Goal: Task Accomplishment & Management: Manage account settings

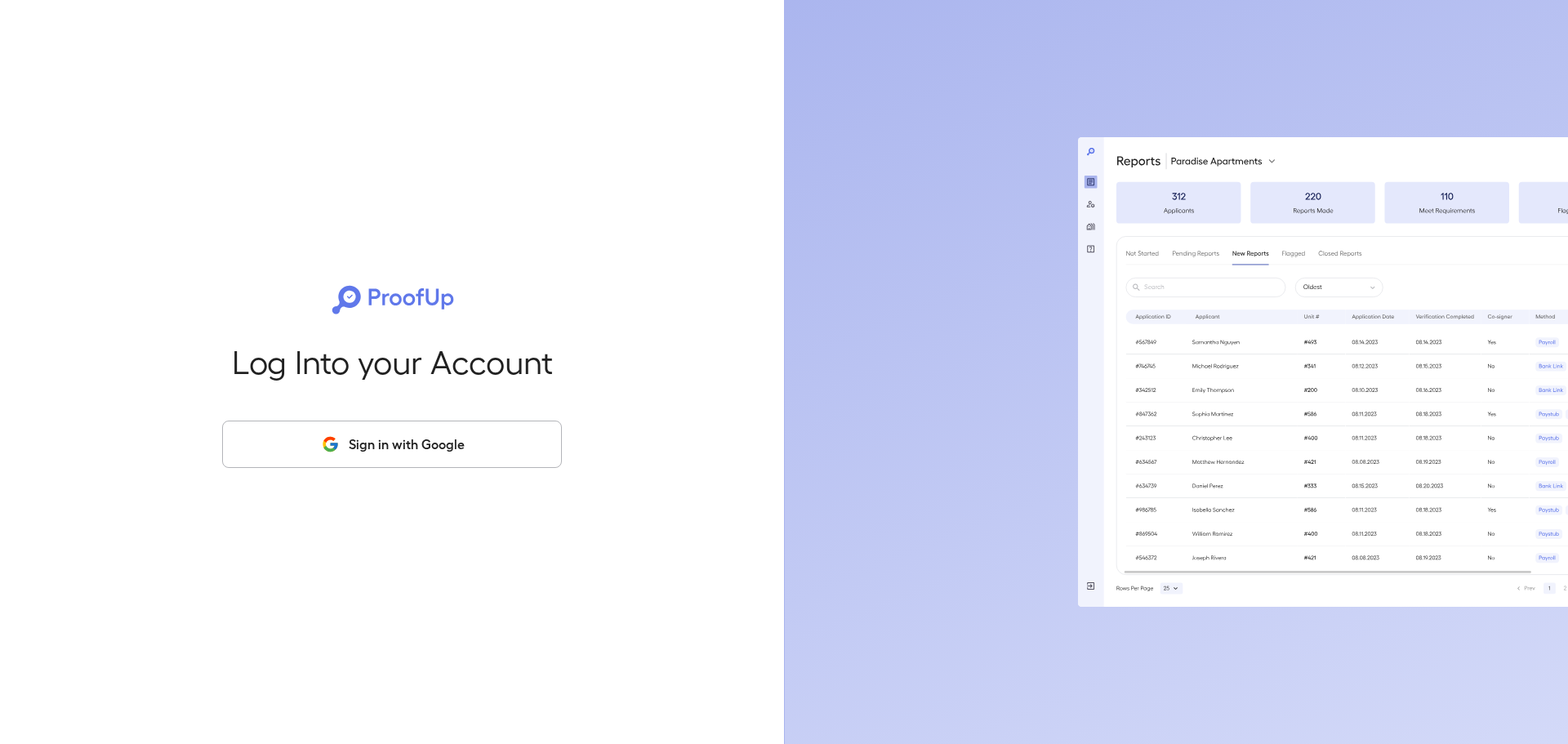
click at [479, 452] on button "Sign in with Google" at bounding box center [391, 445] width 340 height 48
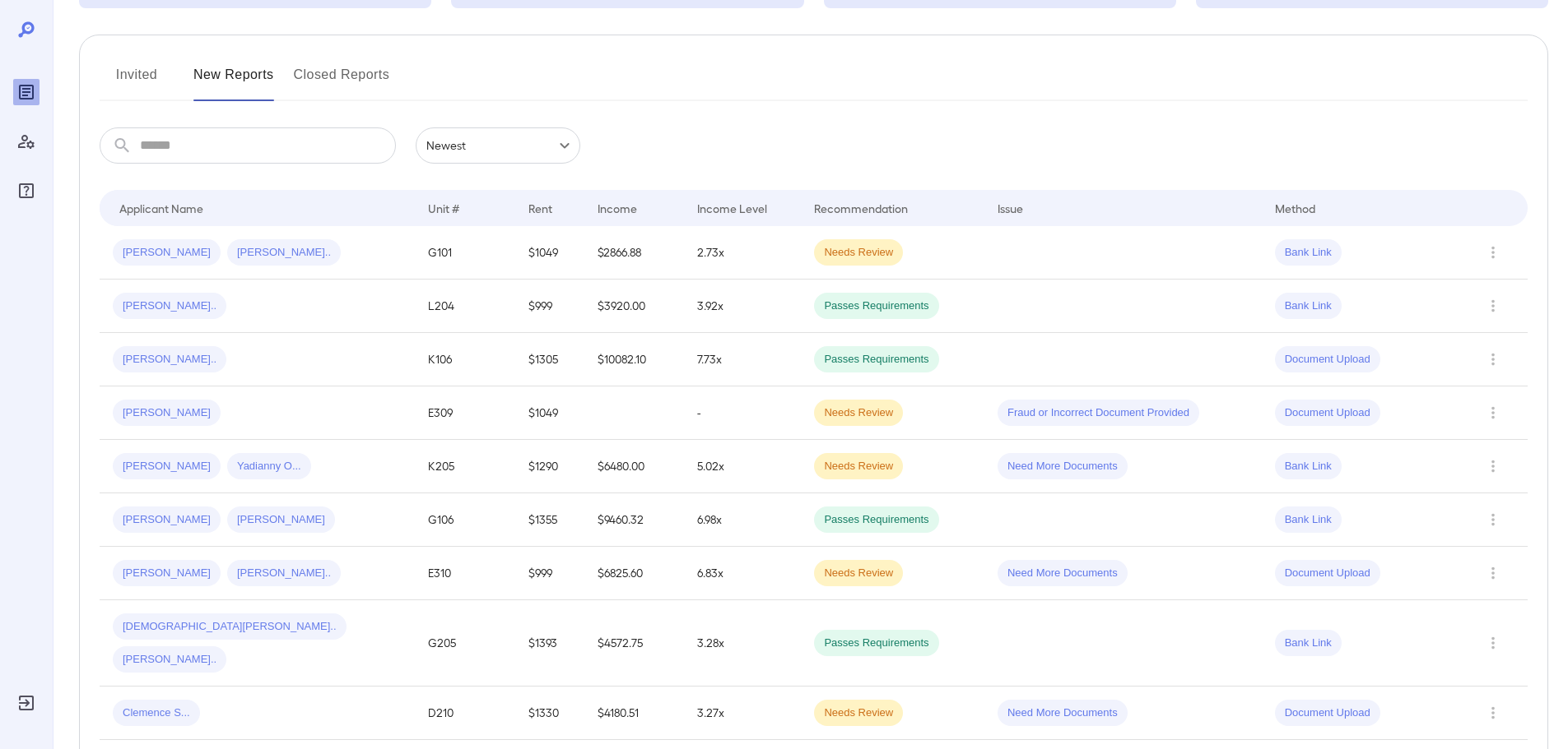
scroll to position [82, 0]
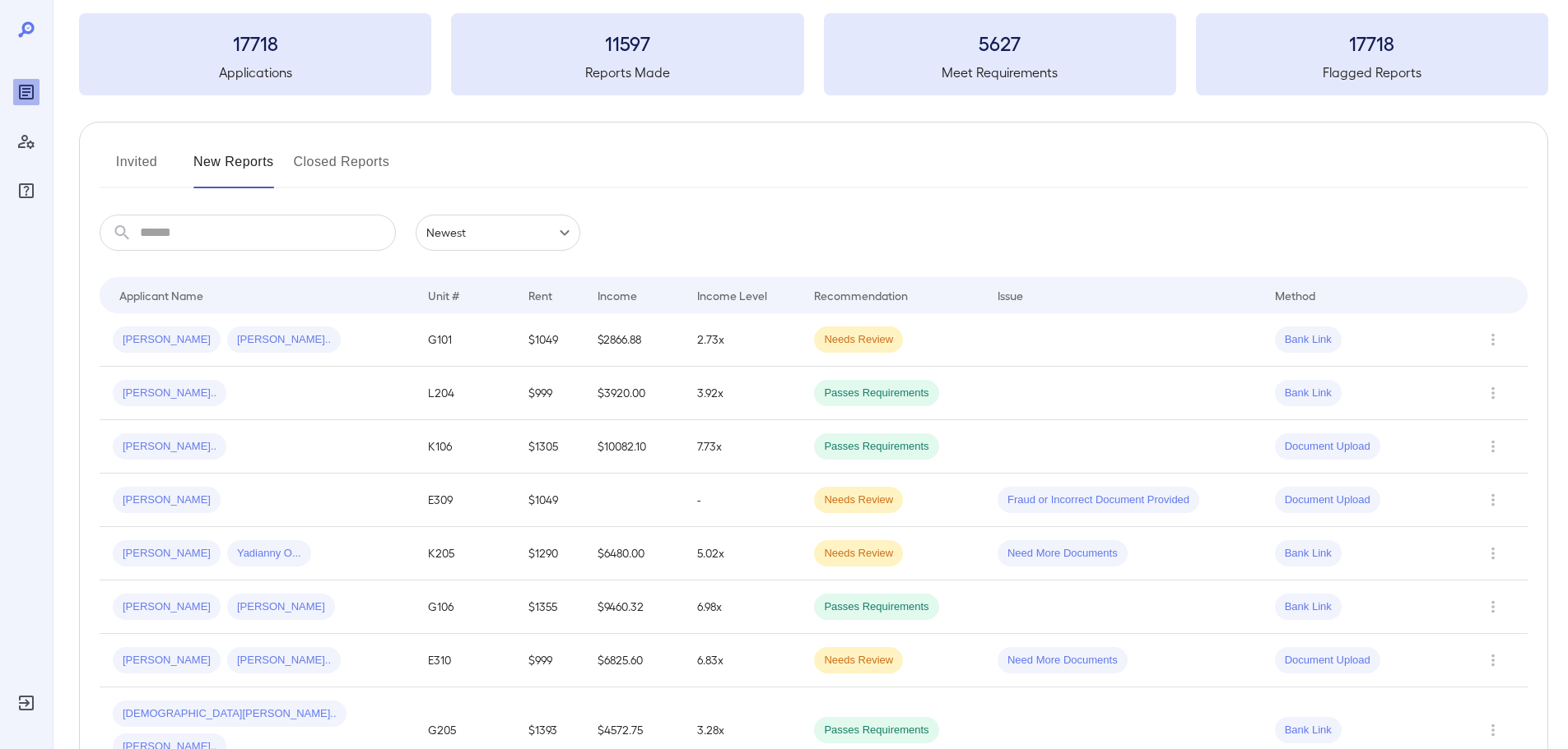
click at [136, 168] on button "Invited" at bounding box center [136, 168] width 74 height 39
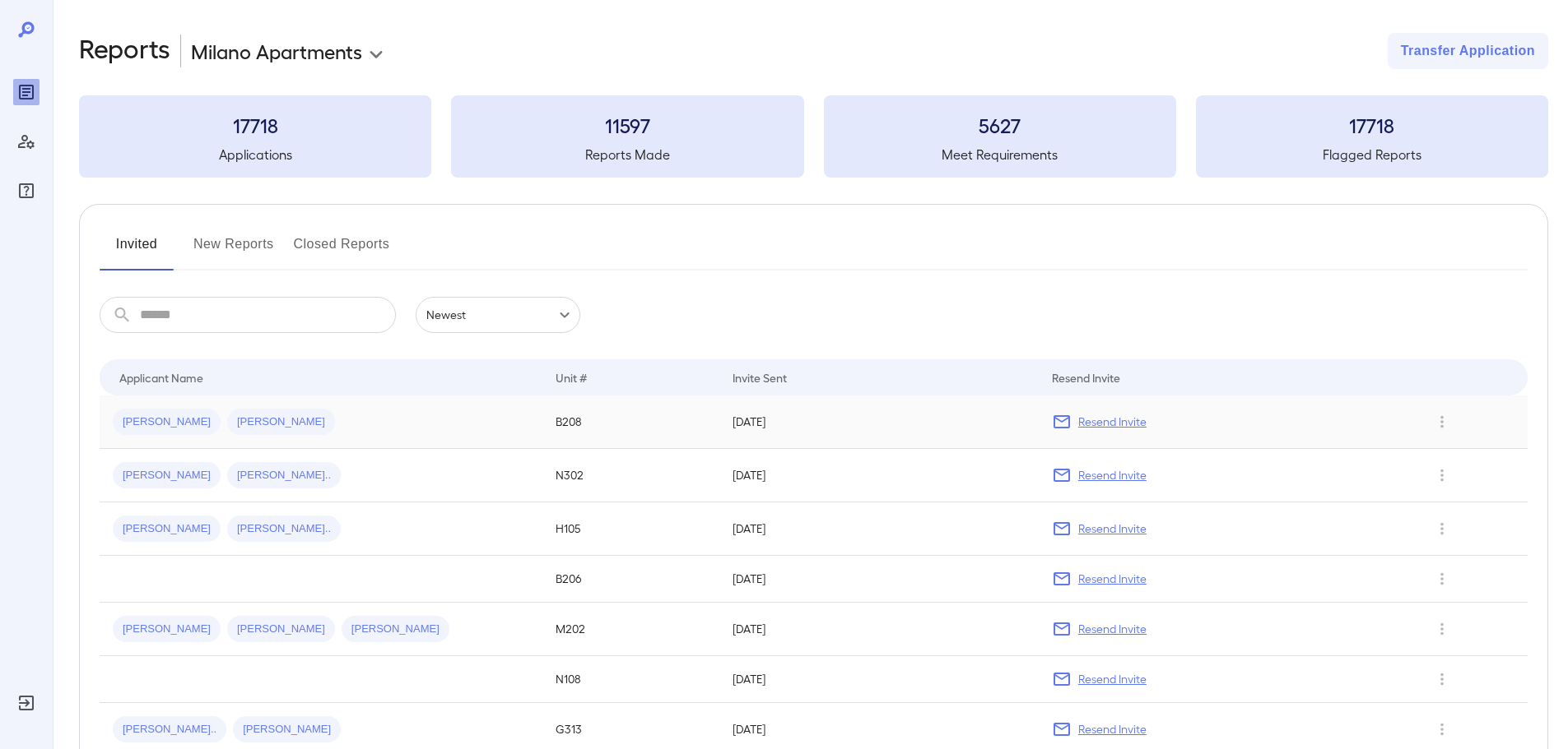
scroll to position [82, 0]
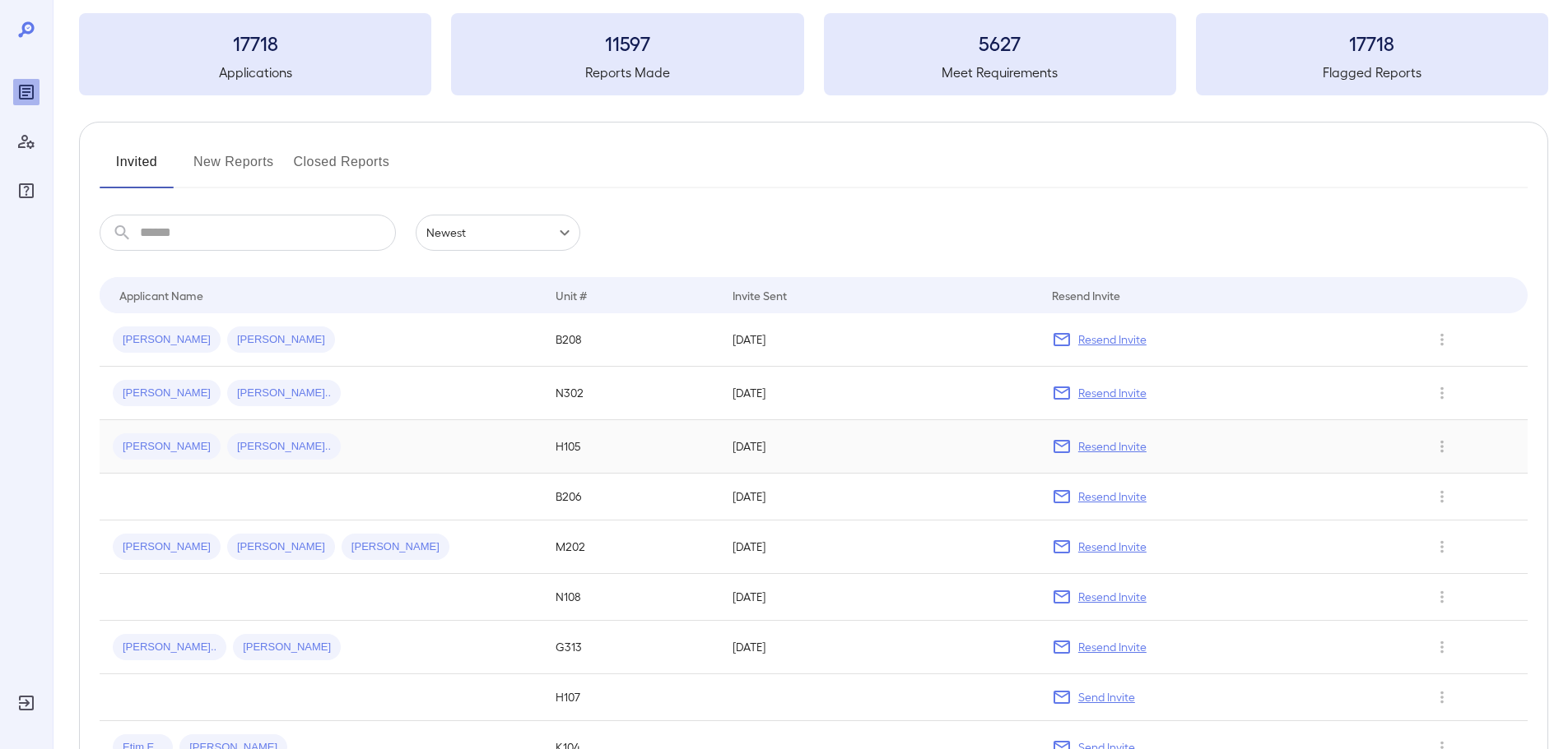
click at [1124, 447] on p "Resend Invite" at bounding box center [1112, 446] width 68 height 16
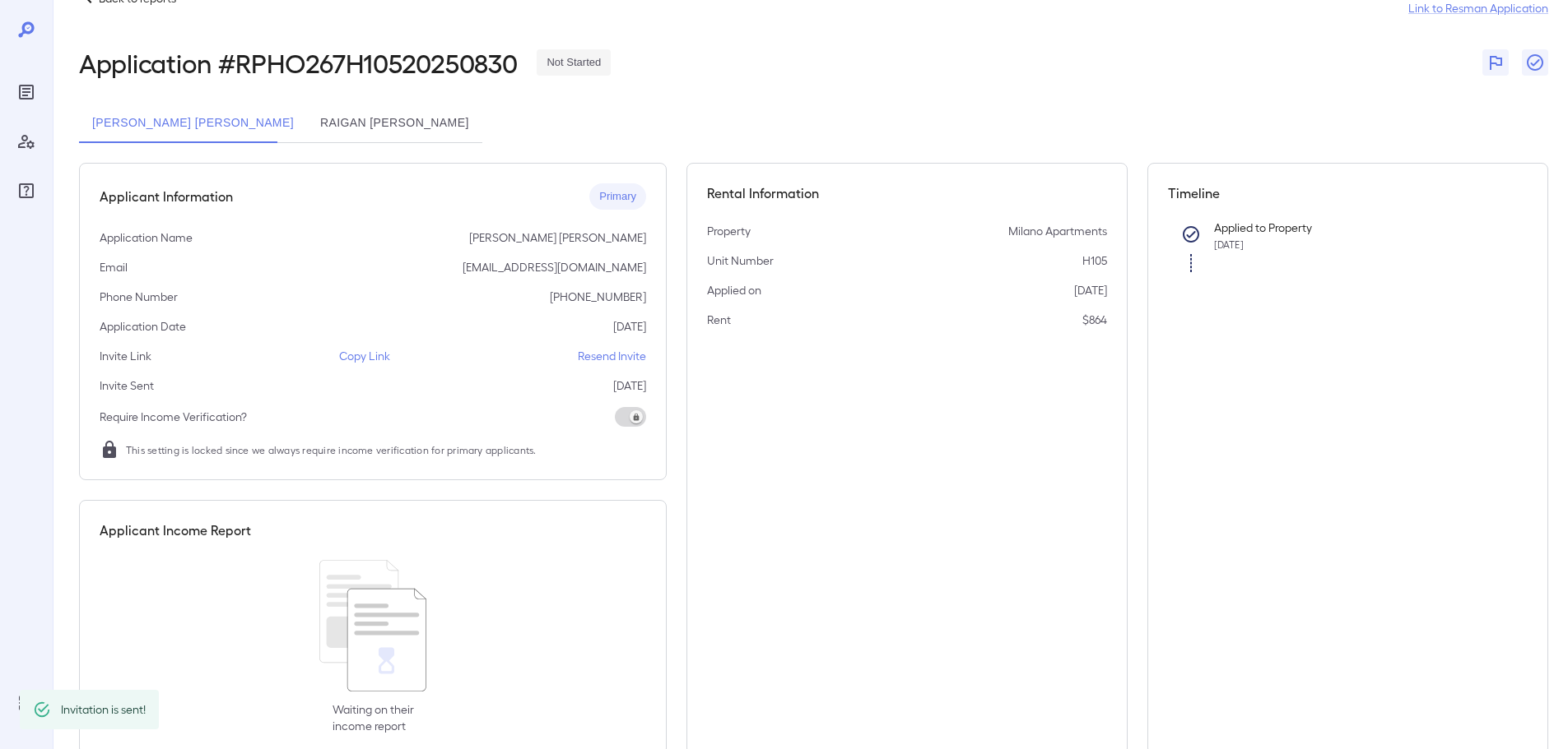
scroll to position [83, 0]
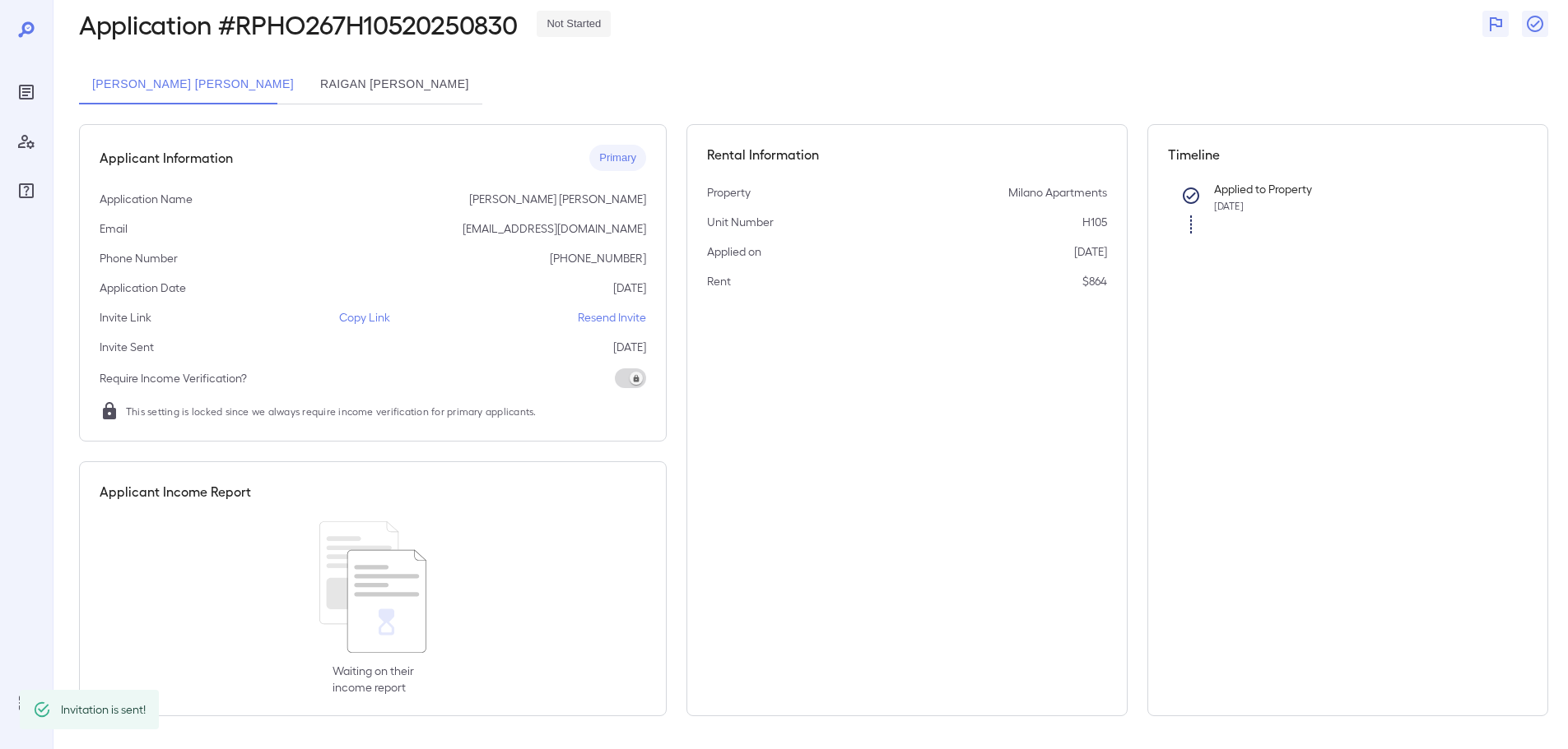
click at [626, 319] on p "Resend Invite" at bounding box center [611, 316] width 68 height 16
click at [367, 80] on button "Raigan [PERSON_NAME]" at bounding box center [394, 84] width 176 height 39
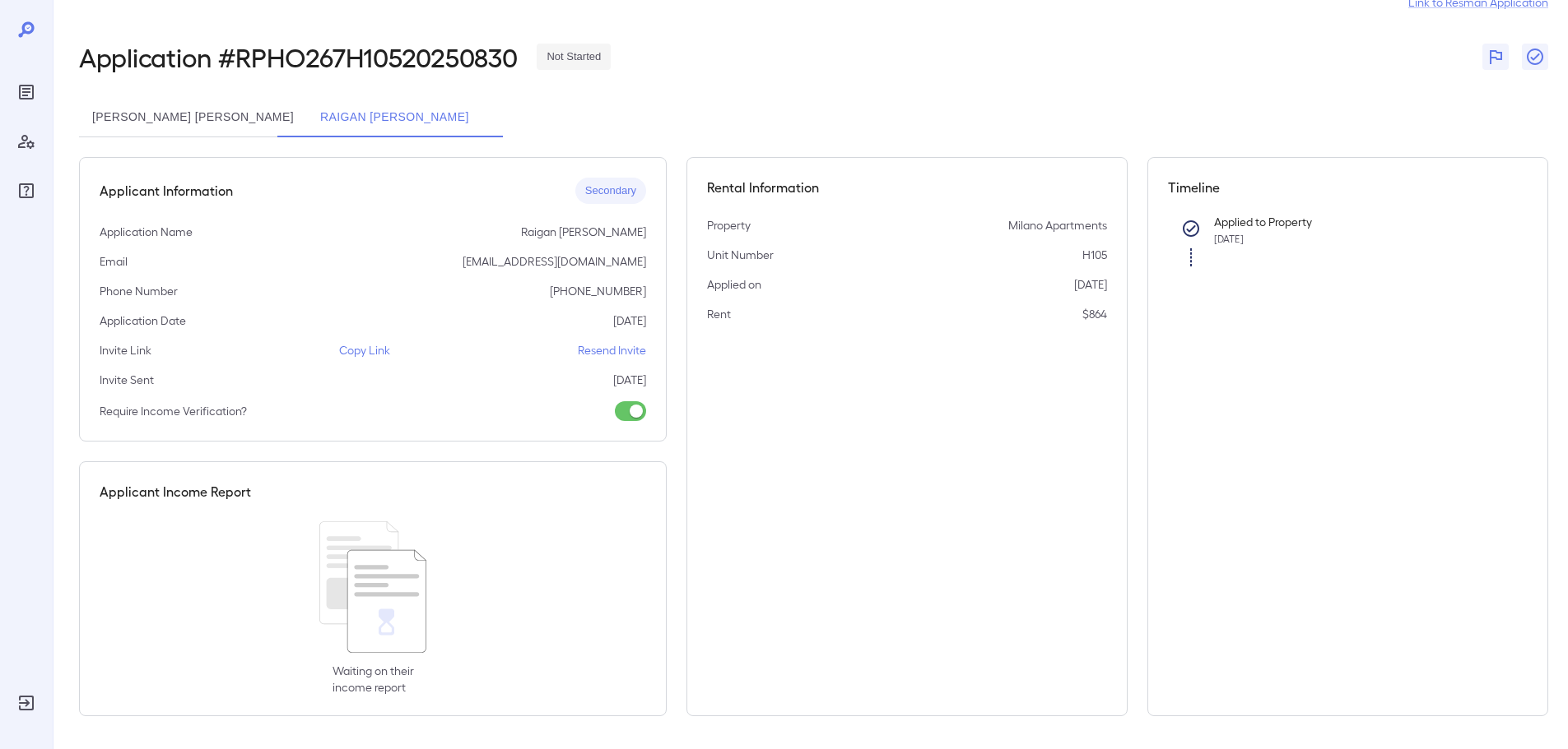
scroll to position [50, 0]
click at [623, 357] on p "Resend Invite" at bounding box center [611, 350] width 68 height 16
